Goal: Browse casually

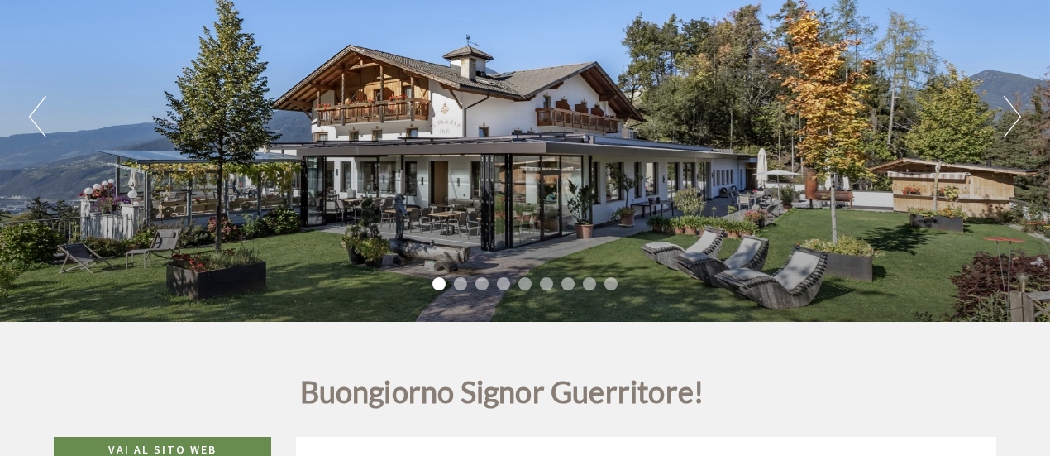
scroll to position [245, 0]
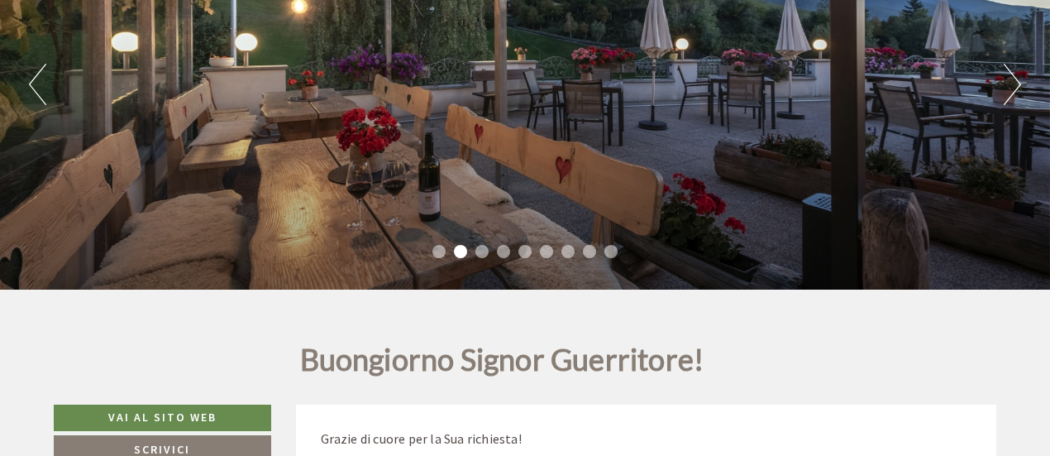
click at [1012, 87] on button "Next" at bounding box center [1012, 84] width 17 height 41
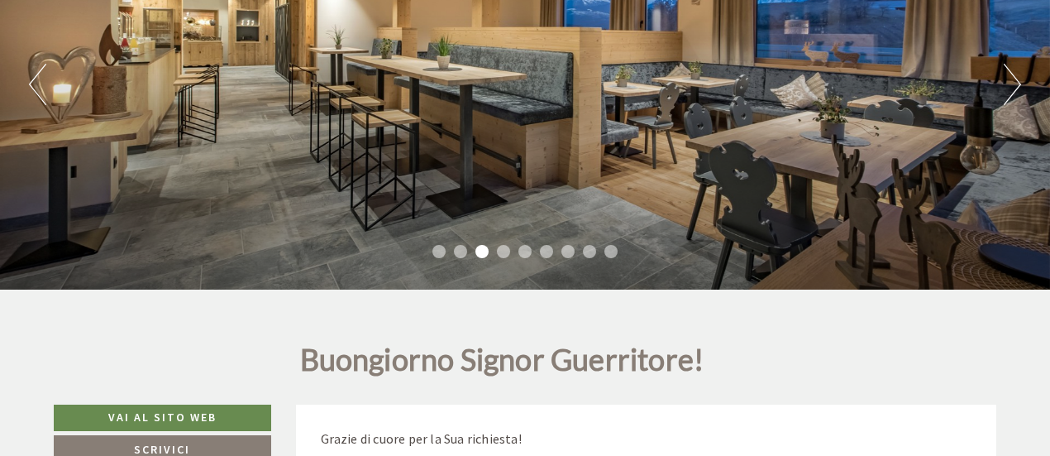
click at [1012, 87] on button "Next" at bounding box center [1012, 84] width 17 height 41
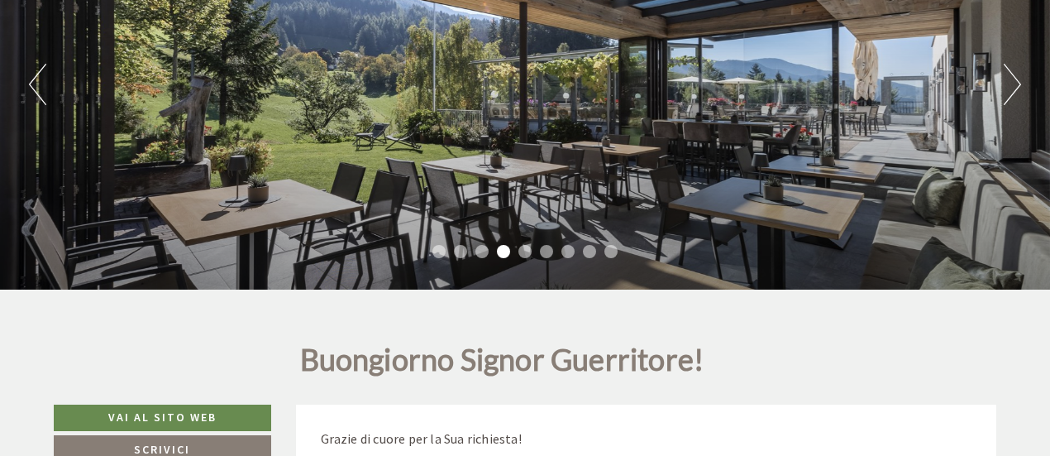
click at [1012, 87] on button "Next" at bounding box center [1012, 84] width 17 height 41
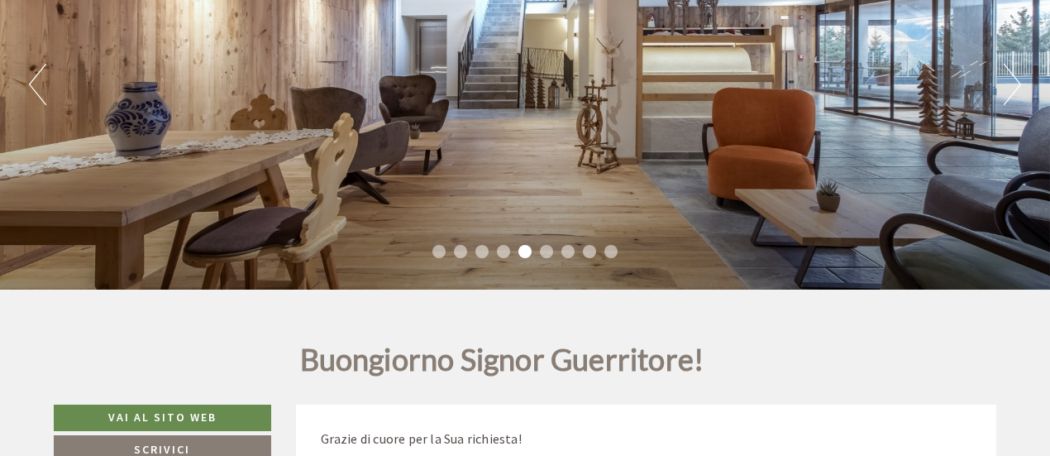
click at [1012, 87] on button "Next" at bounding box center [1012, 84] width 17 height 41
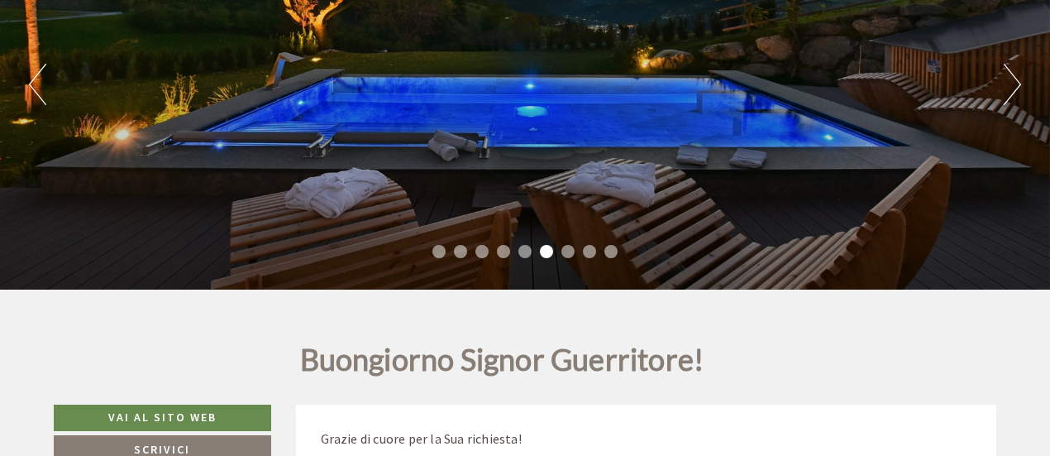
click at [1012, 87] on button "Next" at bounding box center [1012, 84] width 17 height 41
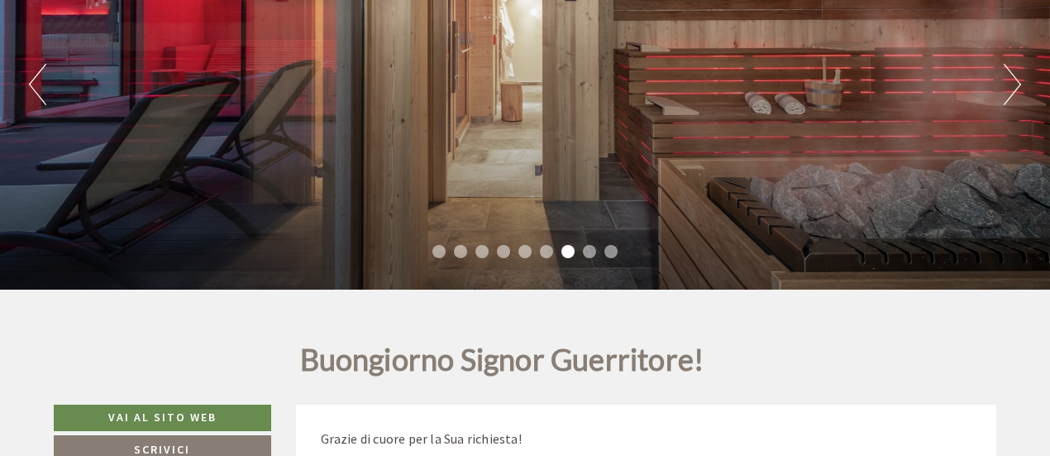
click at [1012, 87] on button "Next" at bounding box center [1012, 84] width 17 height 41
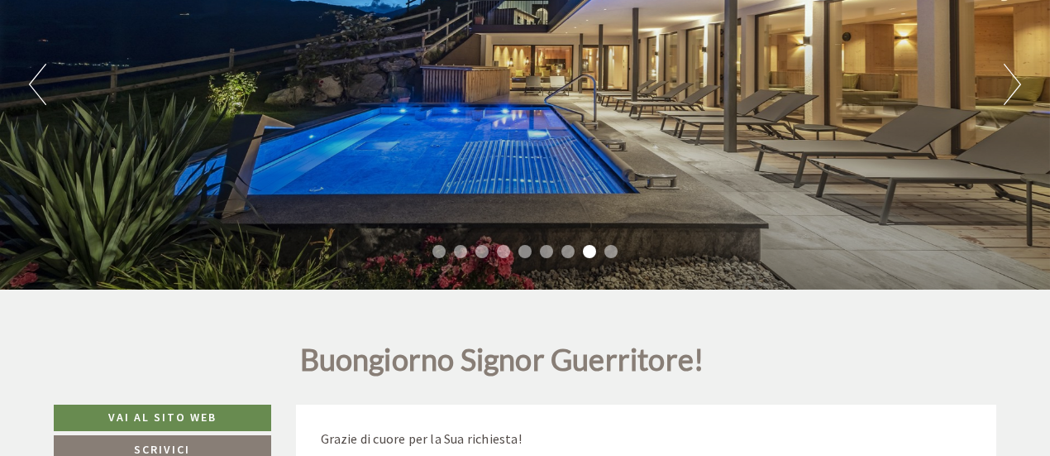
click at [1012, 87] on button "Next" at bounding box center [1012, 84] width 17 height 41
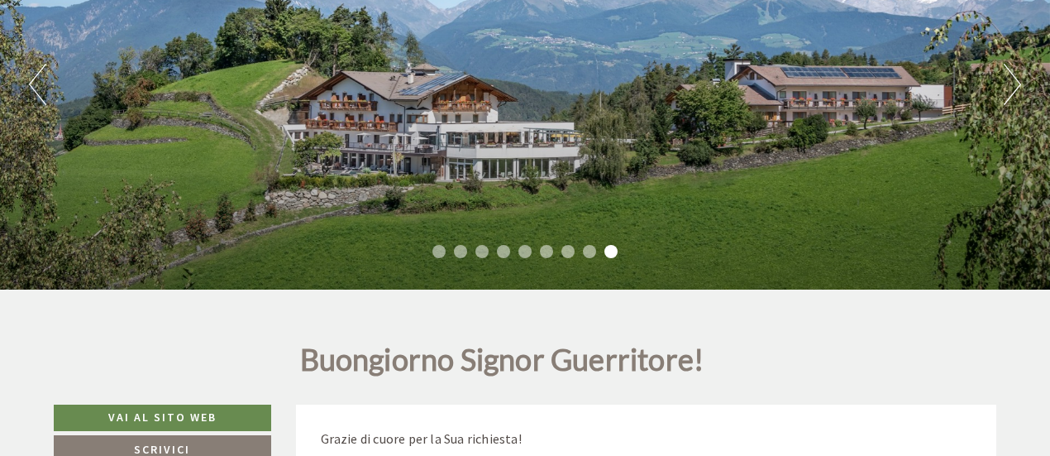
click at [1012, 87] on button "Next" at bounding box center [1012, 84] width 17 height 41
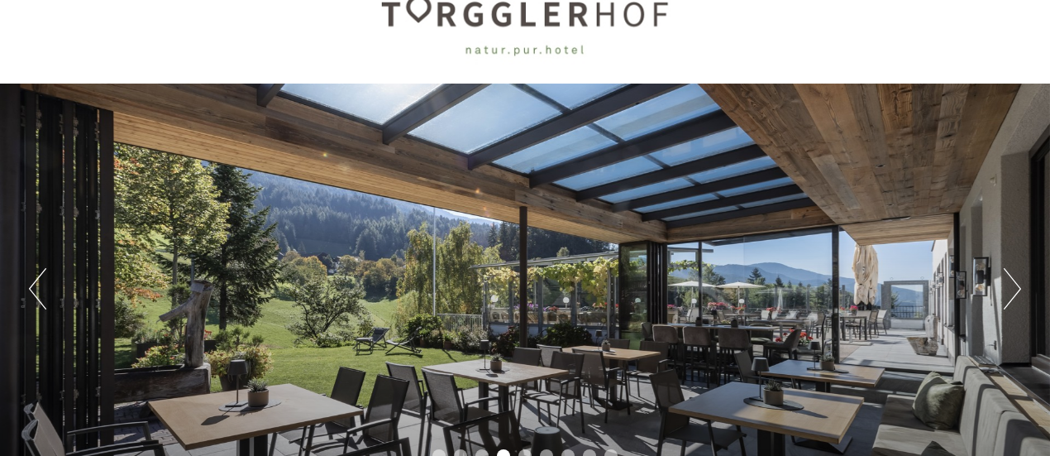
scroll to position [0, 0]
